Goal: Check status: Check status

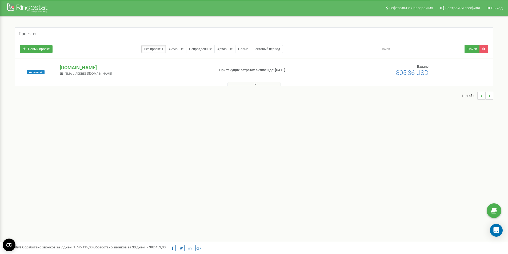
click at [252, 85] on button at bounding box center [253, 84] width 53 height 4
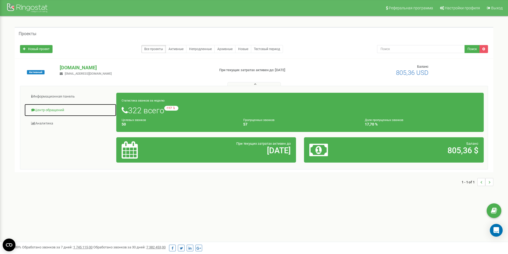
click at [44, 109] on link "Центр обращений" at bounding box center [70, 110] width 92 height 13
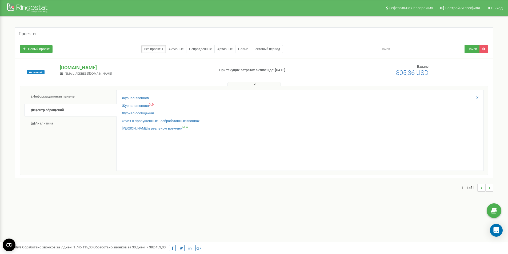
click at [138, 95] on div "Журнал звонков Журнал звонков OLD Журнал сообщений Отчет о пропущенных необрабо…" at bounding box center [299, 130] width 367 height 81
click at [138, 98] on link "Журнал звонков" at bounding box center [135, 98] width 27 height 5
